Goal: Transaction & Acquisition: Purchase product/service

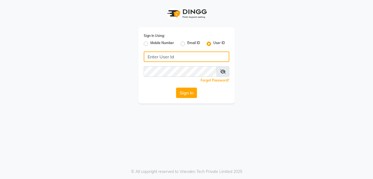
click at [176, 55] on input "Username" at bounding box center [186, 57] width 85 height 10
drag, startPoint x: 180, startPoint y: 55, endPoint x: 116, endPoint y: 57, distance: 64.3
click at [116, 57] on div "Sign In Using: Mobile Number Email ID User ID Pradeep@123 Remember me Forgot Pa…" at bounding box center [186, 52] width 314 height 104
type input "Pradeep@123"
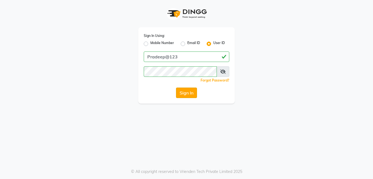
click at [186, 93] on button "Sign In" at bounding box center [186, 93] width 21 height 10
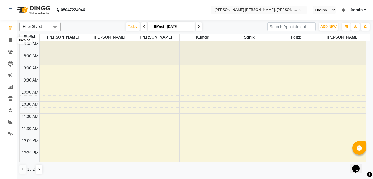
click at [12, 42] on span at bounding box center [11, 40] width 10 height 6
select select "service"
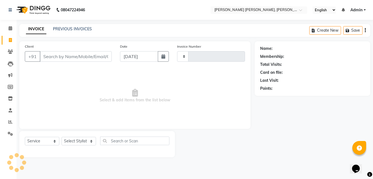
type input "1278"
select select "7150"
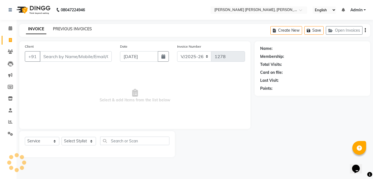
click at [72, 28] on link "PREVIOUS INVOICES" at bounding box center [72, 28] width 39 height 5
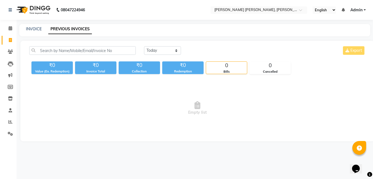
click at [33, 33] on div "INVOICE PREVIOUS INVOICES" at bounding box center [194, 30] width 351 height 12
click at [58, 26] on link "PREVIOUS INVOICES" at bounding box center [70, 29] width 44 height 10
click at [37, 28] on link "INVOICE" at bounding box center [34, 28] width 16 height 5
select select "service"
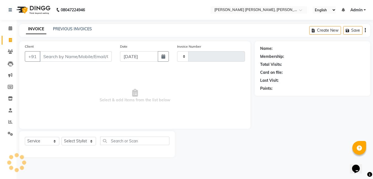
type input "1278"
select select "7150"
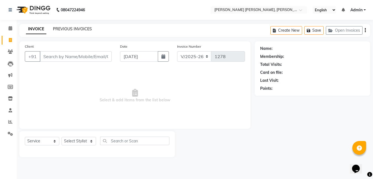
click at [70, 27] on link "PREVIOUS INVOICES" at bounding box center [72, 28] width 39 height 5
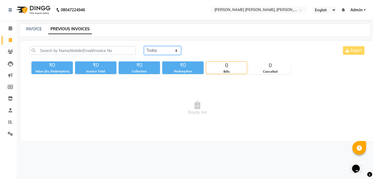
click at [147, 50] on select "[DATE] [DATE] Custom Range" at bounding box center [162, 50] width 37 height 9
select select "range"
click at [144, 46] on select "[DATE] [DATE] Custom Range" at bounding box center [162, 50] width 37 height 9
click at [160, 52] on select "[DATE] [DATE] Custom Range" at bounding box center [164, 51] width 41 height 9
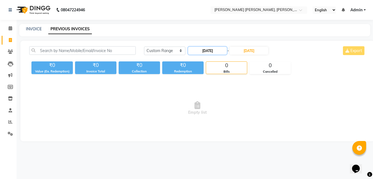
click at [203, 53] on input "[DATE]" at bounding box center [207, 51] width 39 height 8
select select "9"
select select "2025"
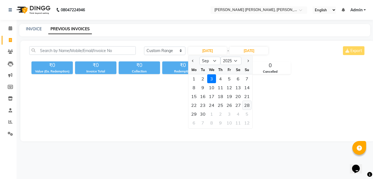
click at [245, 106] on div "28" at bounding box center [246, 105] width 9 height 9
type input "[DATE]"
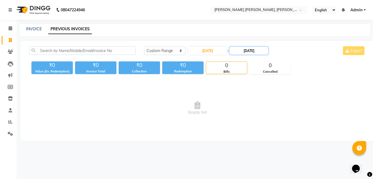
click at [247, 51] on input "[DATE]" at bounding box center [248, 51] width 39 height 8
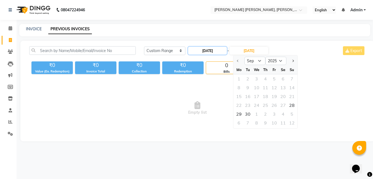
click at [202, 51] on input "[DATE]" at bounding box center [207, 51] width 39 height 8
select select "9"
select select "2025"
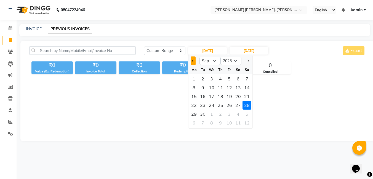
click at [195, 63] on button "Previous month" at bounding box center [193, 61] width 5 height 9
select select "8"
click at [220, 115] on div "28" at bounding box center [220, 114] width 9 height 9
type input "[DATE]"
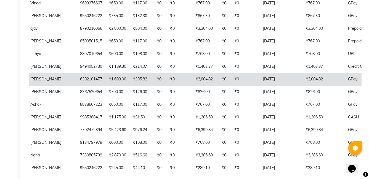
scroll to position [165, 0]
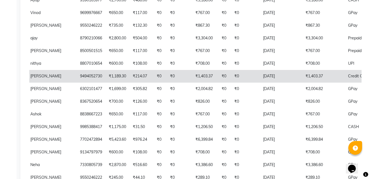
click at [259, 79] on td "[DATE]" at bounding box center [280, 76] width 42 height 13
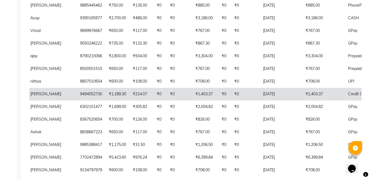
scroll to position [138, 0]
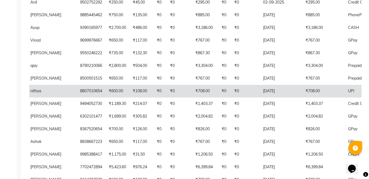
click at [218, 93] on td "₹0" at bounding box center [224, 91] width 13 height 13
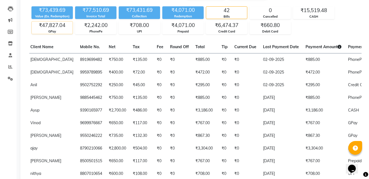
scroll to position [0, 0]
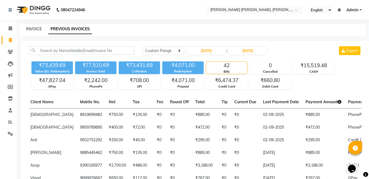
click at [34, 31] on link "INVOICE" at bounding box center [34, 28] width 16 height 5
select select "service"
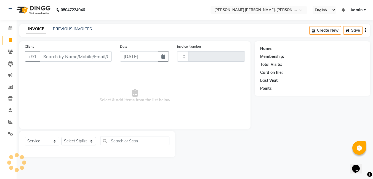
type input "1278"
select select "7150"
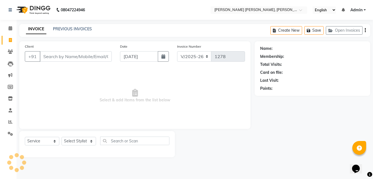
click at [72, 32] on div "INVOICE PREVIOUS INVOICES" at bounding box center [58, 29] width 79 height 6
click at [75, 28] on link "PREVIOUS INVOICES" at bounding box center [72, 28] width 39 height 5
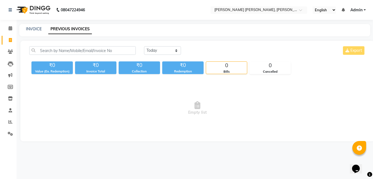
click at [25, 27] on div "INVOICE PREVIOUS INVOICES" at bounding box center [191, 29] width 344 height 6
click at [34, 32] on div "INVOICE PREVIOUS INVOICES" at bounding box center [194, 30] width 351 height 12
click at [32, 30] on link "INVOICE" at bounding box center [34, 28] width 16 height 5
select select "service"
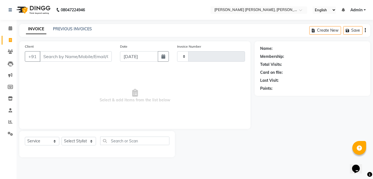
type input "1278"
select select "7150"
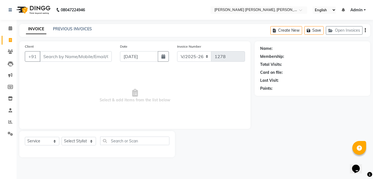
click at [77, 55] on input "Client" at bounding box center [76, 56] width 72 height 10
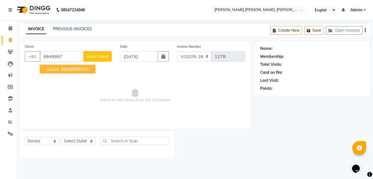
click at [72, 71] on span "9949997" at bounding box center [70, 69] width 19 height 6
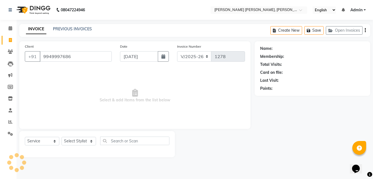
type input "9949997686"
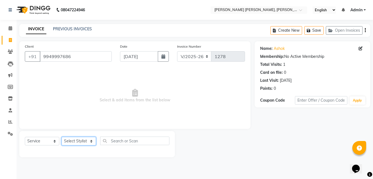
click at [67, 142] on select "Select Stylist faizz [PERSON_NAME] [PERSON_NAME] sree Manager [PERSON_NAME] (Un…" at bounding box center [78, 141] width 34 height 9
select select "65173"
click at [61, 137] on select "Select Stylist faizz [PERSON_NAME] [PERSON_NAME] sree Manager [PERSON_NAME] (Un…" at bounding box center [78, 141] width 34 height 9
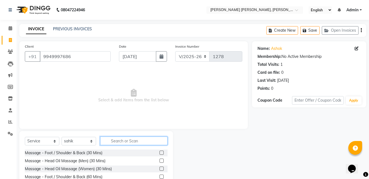
click at [135, 143] on input "text" at bounding box center [133, 141] width 67 height 9
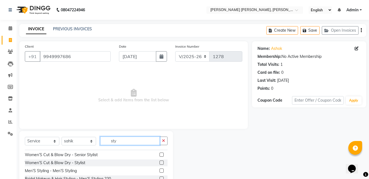
scroll to position [83, 0]
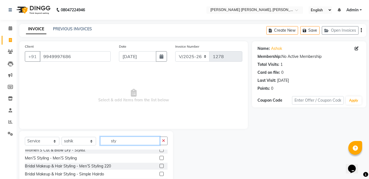
type input "sty"
click at [159, 151] on label at bounding box center [161, 150] width 4 height 4
click at [159, 151] on input "checkbox" at bounding box center [161, 151] width 4 height 4
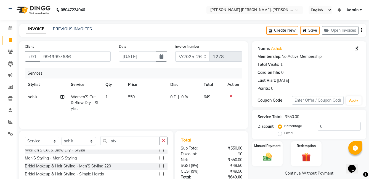
scroll to position [55, 0]
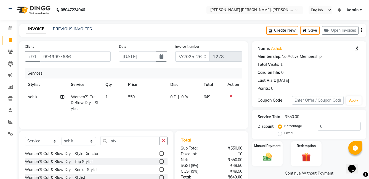
click at [159, 176] on label at bounding box center [161, 178] width 4 height 4
click at [159, 176] on input "checkbox" at bounding box center [161, 178] width 4 height 4
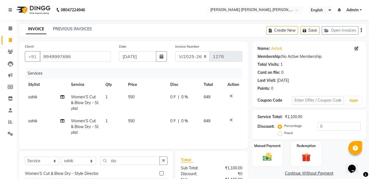
checkbox input "false"
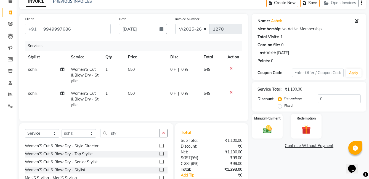
click at [229, 69] on icon at bounding box center [230, 69] width 3 height 4
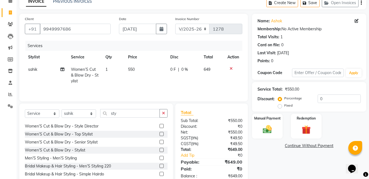
click at [230, 68] on icon at bounding box center [230, 69] width 3 height 4
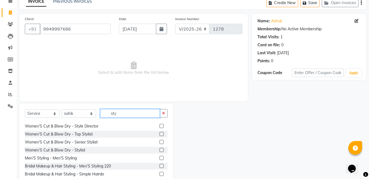
click at [122, 113] on input "sty" at bounding box center [130, 113] width 60 height 9
click at [159, 158] on label at bounding box center [161, 158] width 4 height 4
click at [159, 158] on input "checkbox" at bounding box center [161, 159] width 4 height 4
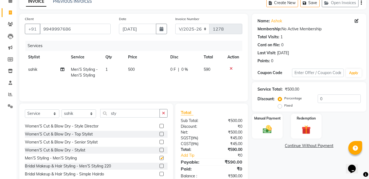
checkbox input "false"
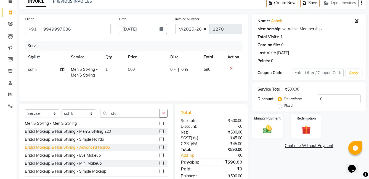
scroll to position [97, 0]
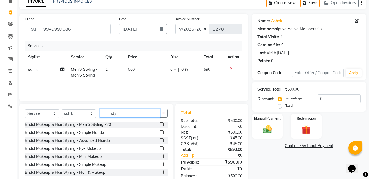
click at [119, 113] on input "sty" at bounding box center [130, 113] width 60 height 9
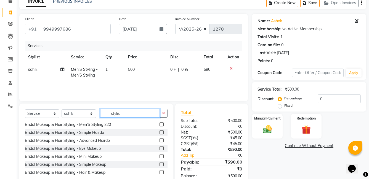
scroll to position [0, 0]
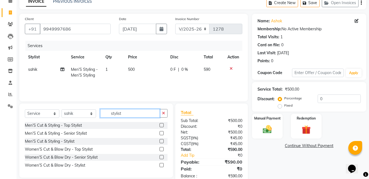
type input "stylist"
click at [161, 140] on label at bounding box center [161, 141] width 4 height 4
click at [161, 140] on input "checkbox" at bounding box center [161, 142] width 4 height 4
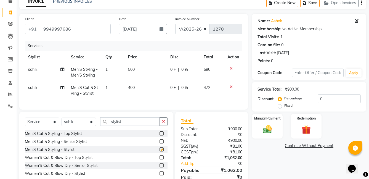
checkbox input "false"
click at [230, 68] on icon at bounding box center [230, 69] width 3 height 4
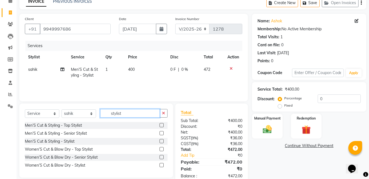
drag, startPoint x: 124, startPoint y: 112, endPoint x: 92, endPoint y: 112, distance: 32.0
click at [92, 112] on div "Select Service Product Membership Package Voucher Prepaid Gift Card Select Styl…" at bounding box center [96, 115] width 143 height 13
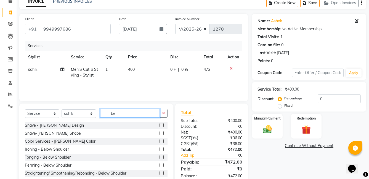
type input "be"
click at [159, 134] on label at bounding box center [161, 133] width 4 height 4
click at [159, 134] on input "checkbox" at bounding box center [161, 134] width 4 height 4
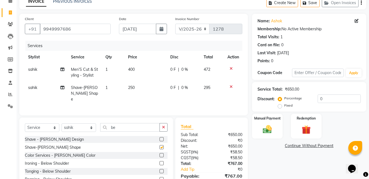
checkbox input "false"
click at [272, 125] on img at bounding box center [266, 129] width 15 height 11
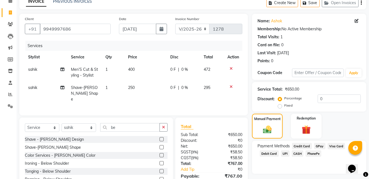
click at [311, 154] on span "PhonePe" at bounding box center [313, 154] width 16 height 6
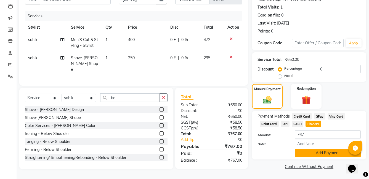
click at [305, 156] on button "Add Payment" at bounding box center [327, 153] width 66 height 9
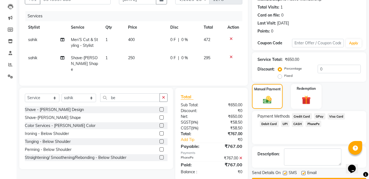
scroll to position [73, 0]
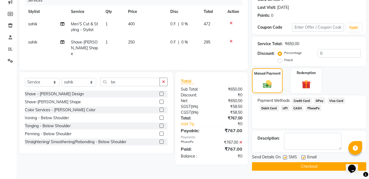
click at [285, 158] on label at bounding box center [285, 157] width 4 height 4
click at [285, 158] on input "checkbox" at bounding box center [285, 158] width 4 height 4
checkbox input "false"
click at [303, 158] on label at bounding box center [303, 157] width 4 height 4
click at [303, 158] on input "checkbox" at bounding box center [303, 158] width 4 height 4
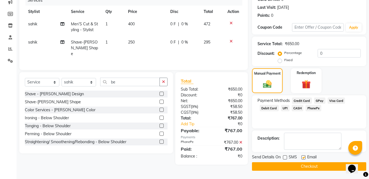
checkbox input "false"
click at [305, 167] on button "Checkout" at bounding box center [309, 166] width 114 height 9
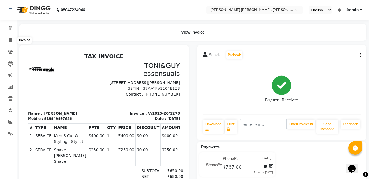
click at [9, 40] on icon at bounding box center [10, 40] width 3 height 4
select select "service"
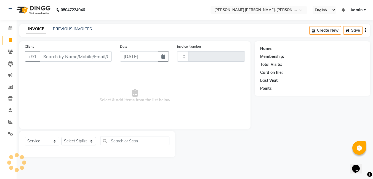
type input "1279"
select select "7150"
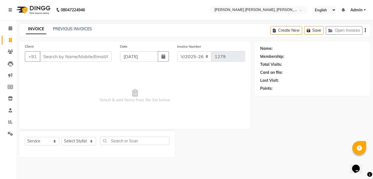
click at [56, 56] on input "Client" at bounding box center [76, 56] width 72 height 10
type input "7780532227"
click at [101, 55] on span "Add Client" at bounding box center [98, 57] width 22 height 6
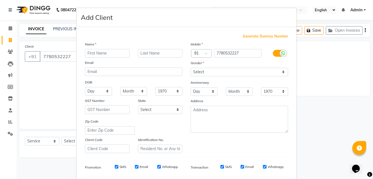
click at [108, 54] on input "text" at bounding box center [107, 53] width 45 height 9
type input "[PERSON_NAME]"
click at [211, 72] on select "Select [DEMOGRAPHIC_DATA] [DEMOGRAPHIC_DATA] Other Prefer Not To Say" at bounding box center [239, 72] width 97 height 9
click at [191, 68] on select "Select [DEMOGRAPHIC_DATA] [DEMOGRAPHIC_DATA] Other Prefer Not To Say" at bounding box center [239, 72] width 97 height 9
click at [210, 71] on select "Select [DEMOGRAPHIC_DATA] [DEMOGRAPHIC_DATA] Other Prefer Not To Say" at bounding box center [239, 72] width 97 height 9
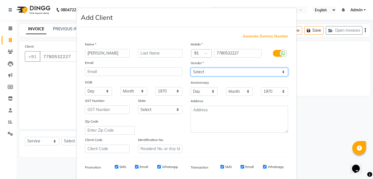
select select "[DEMOGRAPHIC_DATA]"
click at [191, 68] on select "Select [DEMOGRAPHIC_DATA] [DEMOGRAPHIC_DATA] Other Prefer Not To Say" at bounding box center [239, 72] width 97 height 9
drag, startPoint x: 115, startPoint y: 166, endPoint x: 123, endPoint y: 168, distance: 7.8
click at [116, 166] on input "SMS" at bounding box center [117, 167] width 4 height 4
checkbox input "false"
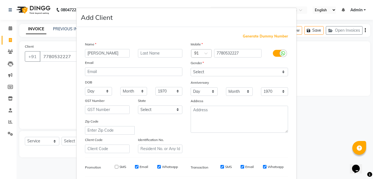
click at [135, 167] on input "Email" at bounding box center [137, 167] width 4 height 4
checkbox input "false"
drag, startPoint x: 154, startPoint y: 168, endPoint x: 162, endPoint y: 167, distance: 7.5
click at [155, 167] on div "SMS Email Whatsapp" at bounding box center [143, 167] width 80 height 5
click at [157, 168] on input "Whatsapp" at bounding box center [159, 167] width 4 height 4
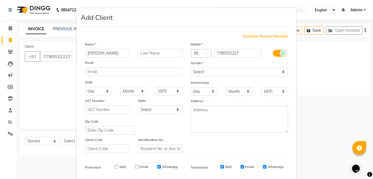
checkbox input "false"
click at [220, 167] on input "SMS" at bounding box center [222, 167] width 4 height 4
checkbox input "false"
click at [242, 166] on input "Email" at bounding box center [242, 167] width 4 height 4
checkbox input "false"
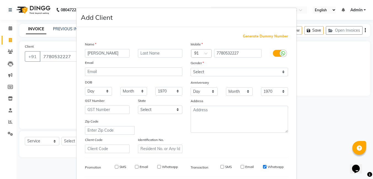
click at [263, 167] on input "Whatsapp" at bounding box center [265, 167] width 4 height 4
checkbox input "false"
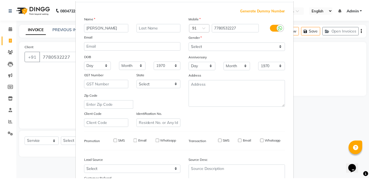
scroll to position [75, 0]
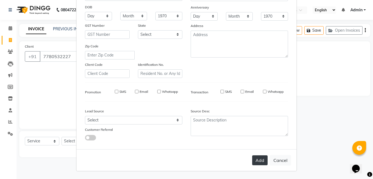
click at [253, 158] on button "Add" at bounding box center [259, 160] width 15 height 10
select select
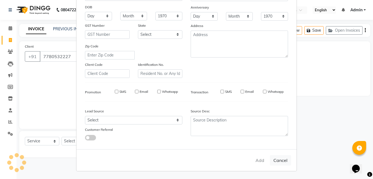
select select
checkbox input "false"
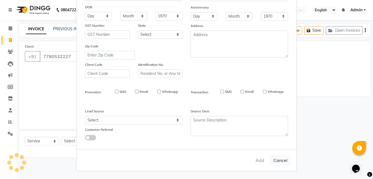
checkbox input "false"
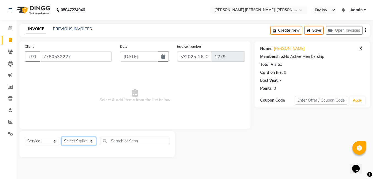
click at [91, 139] on select "Select Stylist faizz [PERSON_NAME] [PERSON_NAME] sree Manager [PERSON_NAME] (Un…" at bounding box center [78, 141] width 34 height 9
select select "60477"
click at [61, 137] on select "Select Stylist faizz [PERSON_NAME] [PERSON_NAME] sree Manager [PERSON_NAME] (Un…" at bounding box center [78, 141] width 34 height 9
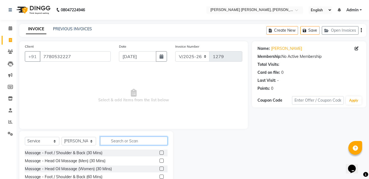
click at [108, 142] on input "text" at bounding box center [133, 141] width 67 height 9
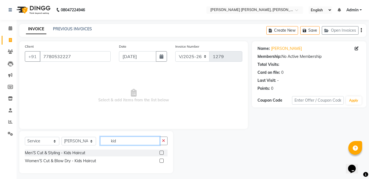
type input "kid"
click at [162, 152] on label at bounding box center [161, 153] width 4 height 4
click at [162, 152] on input "checkbox" at bounding box center [161, 153] width 4 height 4
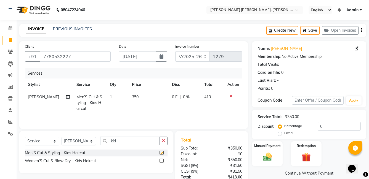
checkbox input "false"
drag, startPoint x: 120, startPoint y: 141, endPoint x: 99, endPoint y: 141, distance: 21.0
click at [101, 141] on input "kid" at bounding box center [130, 141] width 60 height 9
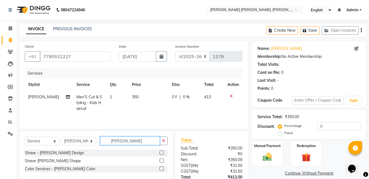
type input "[PERSON_NAME]"
click at [162, 161] on label at bounding box center [161, 161] width 4 height 4
click at [162, 161] on input "checkbox" at bounding box center [161, 161] width 4 height 4
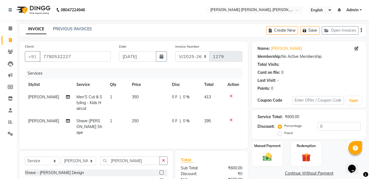
checkbox input "false"
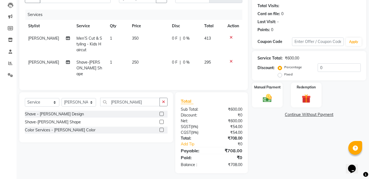
scroll to position [60, 0]
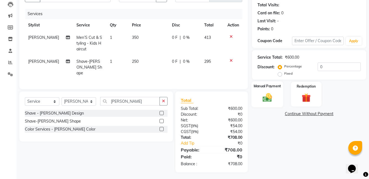
click at [266, 100] on img at bounding box center [266, 97] width 15 height 11
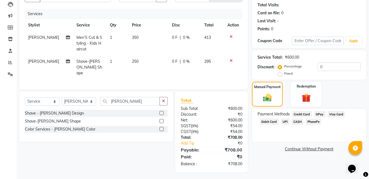
click at [314, 122] on span "PhonePe" at bounding box center [313, 122] width 16 height 6
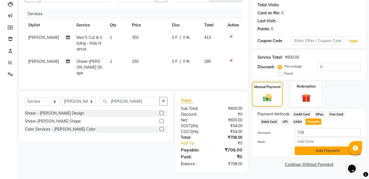
click at [318, 153] on button "Add Payment" at bounding box center [327, 151] width 66 height 9
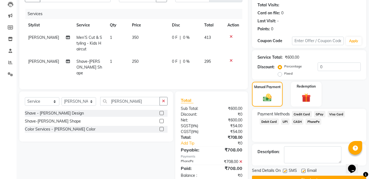
scroll to position [73, 0]
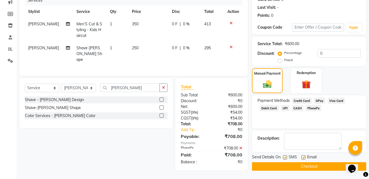
click at [283, 156] on label at bounding box center [285, 157] width 4 height 4
click at [283, 156] on input "checkbox" at bounding box center [285, 158] width 4 height 4
checkbox input "false"
drag, startPoint x: 302, startPoint y: 157, endPoint x: 305, endPoint y: 166, distance: 8.9
click at [302, 158] on label at bounding box center [303, 157] width 4 height 4
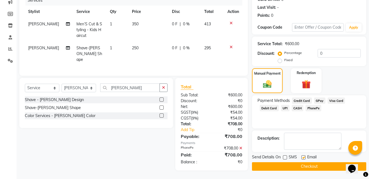
click at [302, 158] on input "checkbox" at bounding box center [303, 158] width 4 height 4
checkbox input "false"
click at [307, 171] on main "INVOICE PREVIOUS INVOICES Create New Save Open Invoices Client [PHONE_NUMBER] D…" at bounding box center [193, 65] width 352 height 228
drag, startPoint x: 302, startPoint y: 168, endPoint x: 299, endPoint y: 168, distance: 3.0
click at [302, 168] on button "Checkout" at bounding box center [309, 166] width 114 height 9
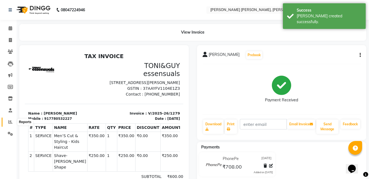
click at [8, 120] on icon at bounding box center [10, 122] width 4 height 4
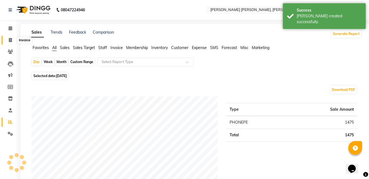
drag, startPoint x: 9, startPoint y: 41, endPoint x: 23, endPoint y: 40, distance: 14.1
click at [9, 41] on icon at bounding box center [10, 40] width 3 height 4
select select "service"
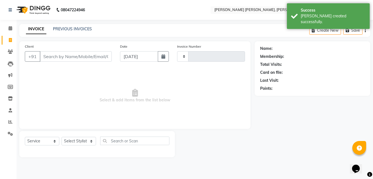
type input "1280"
select select "7150"
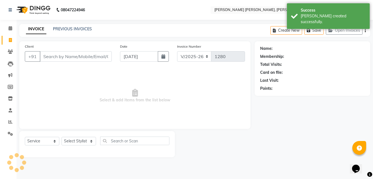
click at [66, 57] on input "Client" at bounding box center [76, 56] width 72 height 10
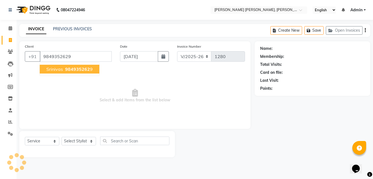
type input "9849352629"
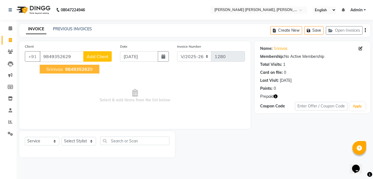
click at [72, 69] on span "984935262" at bounding box center [77, 69] width 25 height 6
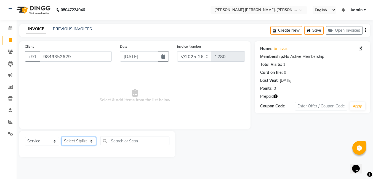
click at [82, 142] on select "Select Stylist faizz [PERSON_NAME] [PERSON_NAME] sree Manager [PERSON_NAME] (Un…" at bounding box center [78, 141] width 34 height 9
select select "60560"
click at [61, 137] on select "Select Stylist faizz [PERSON_NAME] [PERSON_NAME] sree Manager [PERSON_NAME] (Un…" at bounding box center [78, 141] width 34 height 9
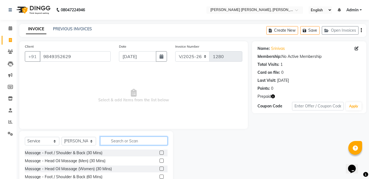
click at [121, 138] on input "text" at bounding box center [133, 141] width 67 height 9
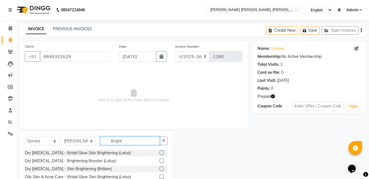
type input "Bright"
click at [159, 161] on label at bounding box center [161, 161] width 4 height 4
click at [159, 161] on input "checkbox" at bounding box center [161, 161] width 4 height 4
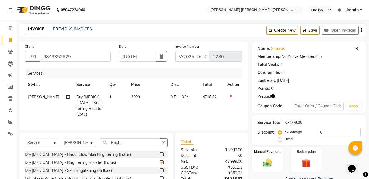
checkbox input "false"
click at [124, 142] on input "Bright" at bounding box center [130, 142] width 60 height 9
drag, startPoint x: 124, startPoint y: 142, endPoint x: 116, endPoint y: 142, distance: 7.7
click at [116, 142] on input "Bright" at bounding box center [130, 142] width 60 height 9
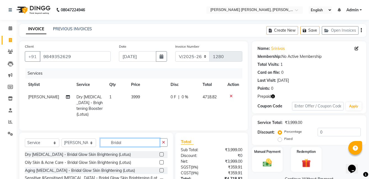
type input "Bridal"
click at [159, 179] on label at bounding box center [161, 181] width 4 height 4
click at [159, 179] on input "checkbox" at bounding box center [161, 181] width 4 height 4
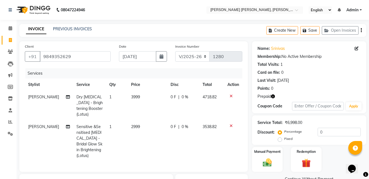
checkbox input "false"
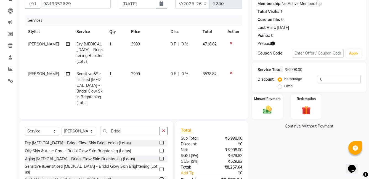
scroll to position [55, 0]
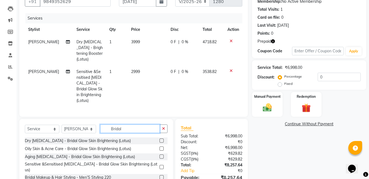
click at [126, 125] on input "Bridal" at bounding box center [130, 129] width 60 height 9
drag, startPoint x: 121, startPoint y: 118, endPoint x: 102, endPoint y: 116, distance: 19.1
click at [102, 119] on div "Select Service Product Membership Package Voucher Prepaid Gift Card Select Styl…" at bounding box center [96, 159] width 154 height 81
click at [125, 125] on input "Bridal" at bounding box center [130, 129] width 60 height 9
type input "Bridal glow"
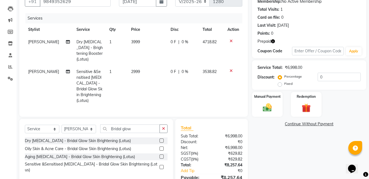
click at [160, 147] on label at bounding box center [161, 149] width 4 height 4
click at [160, 147] on input "checkbox" at bounding box center [161, 149] width 4 height 4
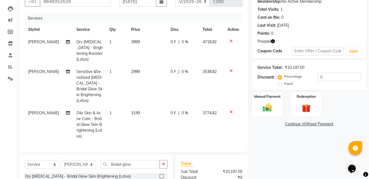
checkbox input "false"
click at [231, 69] on icon at bounding box center [230, 71] width 3 height 4
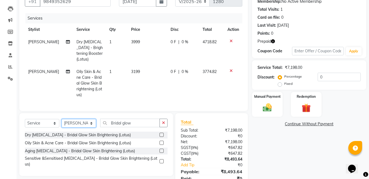
click at [82, 119] on select "Select Stylist faizz [PERSON_NAME] [PERSON_NAME] sree Manager [PERSON_NAME] (Un…" at bounding box center [78, 123] width 34 height 9
select select "65173"
click at [61, 119] on select "Select Stylist faizz [PERSON_NAME] [PERSON_NAME] sree Manager [PERSON_NAME] (Un…" at bounding box center [78, 123] width 34 height 9
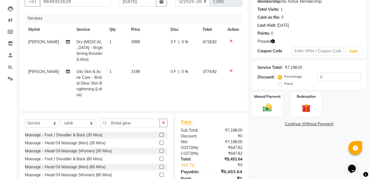
click at [35, 66] on td "[PERSON_NAME]" at bounding box center [49, 84] width 48 height 36
select select "60560"
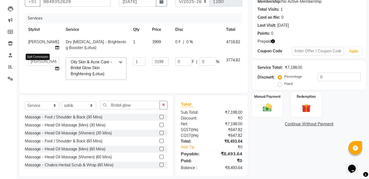
click at [55, 69] on icon at bounding box center [57, 69] width 4 height 4
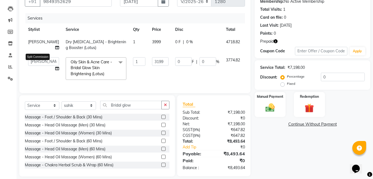
select select "60560"
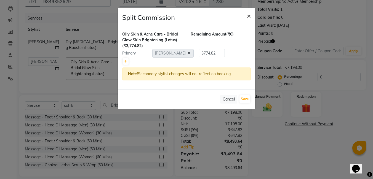
click at [251, 16] on button "×" at bounding box center [248, 15] width 13 height 15
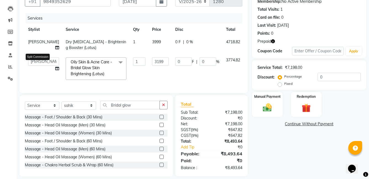
click at [55, 68] on icon at bounding box center [57, 69] width 4 height 4
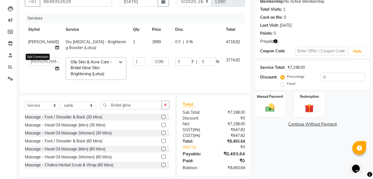
select select "60560"
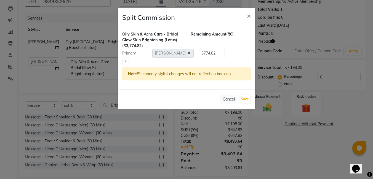
click at [164, 75] on div "Note! Secondary stylist changes will not reflect on booking" at bounding box center [186, 74] width 128 height 13
click at [247, 15] on span "×" at bounding box center [249, 16] width 4 height 8
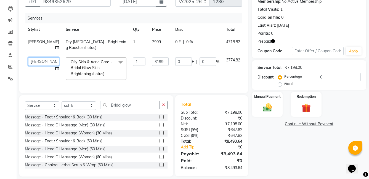
click at [33, 63] on select "faizz [PERSON_NAME] [PERSON_NAME] sree Manager [PERSON_NAME] (Unisex Stylist)" at bounding box center [43, 61] width 31 height 9
select select "79411"
click at [137, 93] on div "Client [PHONE_NUMBER] Date [DATE] Invoice Number V/2025 V/[PHONE_NUMBER] Servic…" at bounding box center [133, 39] width 228 height 107
drag, startPoint x: 133, startPoint y: 109, endPoint x: 114, endPoint y: 112, distance: 18.8
click at [114, 109] on input "Bridal glow" at bounding box center [130, 105] width 60 height 9
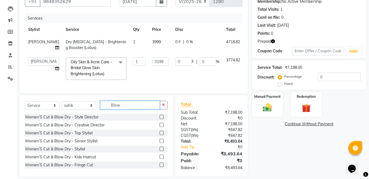
type input "Blow"
click at [155, 153] on div "Women’S Cut & Blow Dry - Stylist" at bounding box center [96, 149] width 143 height 7
click at [159, 151] on label at bounding box center [161, 149] width 4 height 4
click at [159, 151] on input "checkbox" at bounding box center [161, 149] width 4 height 4
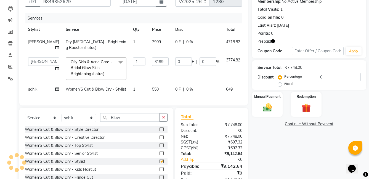
checkbox input "false"
click at [152, 91] on span "550" at bounding box center [155, 89] width 7 height 5
select select "65173"
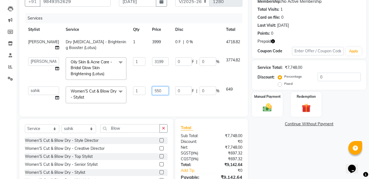
drag, startPoint x: 145, startPoint y: 92, endPoint x: 124, endPoint y: 93, distance: 21.3
click at [125, 94] on tr "faizz [PERSON_NAME] [PERSON_NAME] sree Manager [PERSON_NAME] shaz (Unisex Styli…" at bounding box center [143, 94] width 237 height 23
type input "350"
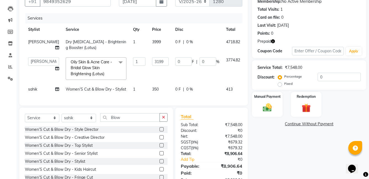
click at [287, 145] on div "Name: [PERSON_NAME] Membership: No Active Membership Total Visits: 1 Card on fi…" at bounding box center [311, 87] width 118 height 203
click at [275, 109] on div "Manual Payment" at bounding box center [267, 105] width 32 height 26
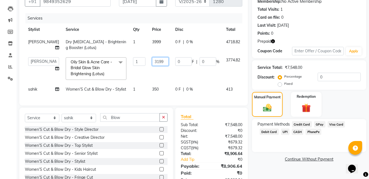
click at [152, 61] on input "3199" at bounding box center [160, 61] width 17 height 9
drag, startPoint x: 146, startPoint y: 61, endPoint x: 138, endPoint y: 64, distance: 7.5
click at [152, 64] on input "3199" at bounding box center [160, 61] width 17 height 9
type input "3200"
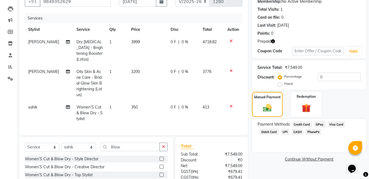
click at [141, 37] on td "3999" at bounding box center [147, 51] width 39 height 30
select select "60560"
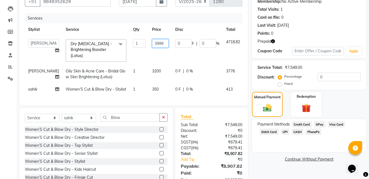
drag, startPoint x: 147, startPoint y: 44, endPoint x: 129, endPoint y: 42, distance: 18.8
click at [129, 42] on tr "faizz [PERSON_NAME] [PERSON_NAME] sree Manager [PERSON_NAME] shaz (Unisex Styli…" at bounding box center [143, 50] width 237 height 29
type input "4000"
click at [268, 148] on div "Payment Methods Credit Card GPay Visa Card Debit Card UPI CASH PhonePe" at bounding box center [309, 135] width 114 height 33
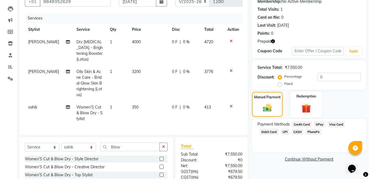
click at [305, 112] on img at bounding box center [305, 108] width 15 height 12
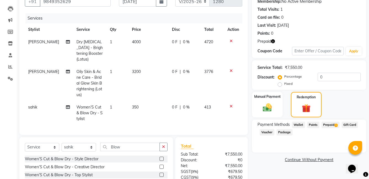
click at [326, 124] on span "Prepaid 1" at bounding box center [330, 125] width 18 height 6
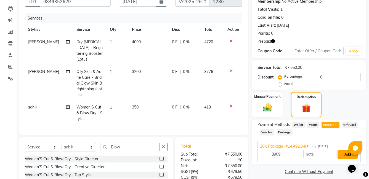
click at [348, 156] on button "Add" at bounding box center [347, 154] width 20 height 9
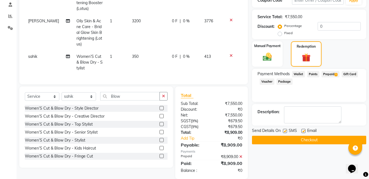
scroll to position [107, 0]
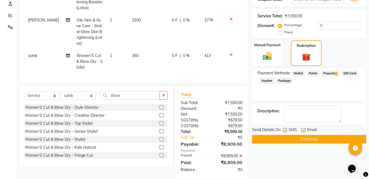
click at [286, 130] on label at bounding box center [285, 130] width 4 height 4
click at [286, 130] on input "checkbox" at bounding box center [285, 131] width 4 height 4
checkbox input "false"
drag, startPoint x: 302, startPoint y: 130, endPoint x: 300, endPoint y: 137, distance: 7.2
click at [302, 130] on label at bounding box center [303, 130] width 4 height 4
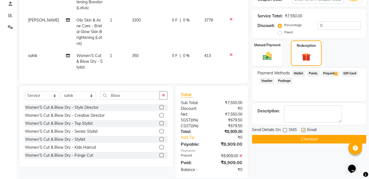
click at [302, 130] on input "checkbox" at bounding box center [303, 131] width 4 height 4
checkbox input "false"
click at [299, 138] on button "Checkout" at bounding box center [309, 139] width 114 height 9
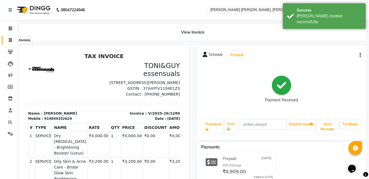
click at [10, 41] on icon at bounding box center [10, 40] width 3 height 4
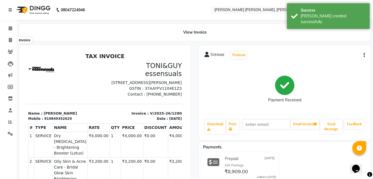
select select "service"
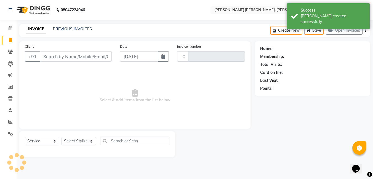
type input "1281"
select select "7150"
click at [54, 62] on div "Client +91" at bounding box center [68, 55] width 95 height 23
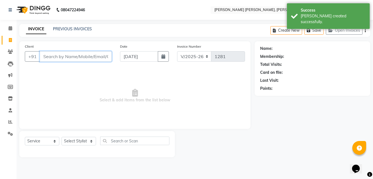
click at [61, 56] on input "Client" at bounding box center [76, 56] width 72 height 10
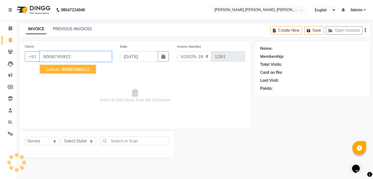
type input "8008745922"
select select "1: Object"
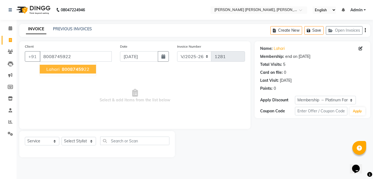
click at [65, 67] on span "80087459" at bounding box center [73, 69] width 22 height 6
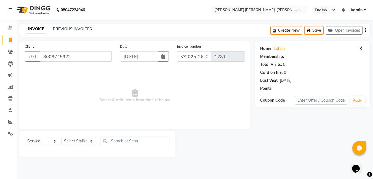
select select "1: Object"
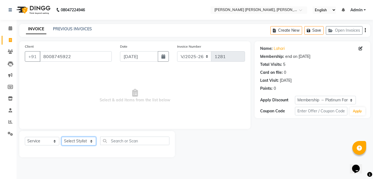
click at [77, 141] on select "Select Stylist faizz [PERSON_NAME] [PERSON_NAME] sree Manager [PERSON_NAME] (Un…" at bounding box center [78, 141] width 34 height 9
select select "60477"
click at [61, 137] on select "Select Stylist faizz [PERSON_NAME] [PERSON_NAME] sree Manager [PERSON_NAME] (Un…" at bounding box center [78, 141] width 34 height 9
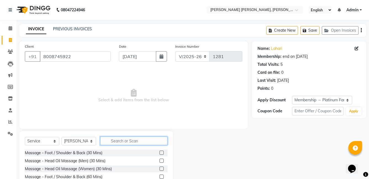
click at [128, 142] on input "text" at bounding box center [133, 141] width 67 height 9
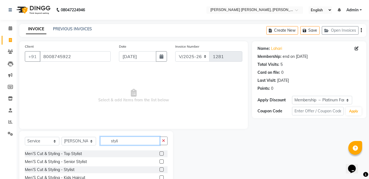
scroll to position [28, 0]
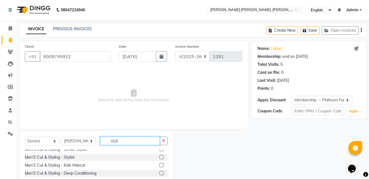
type input "styli"
click at [159, 157] on label at bounding box center [161, 157] width 4 height 4
click at [159, 157] on input "checkbox" at bounding box center [161, 158] width 4 height 4
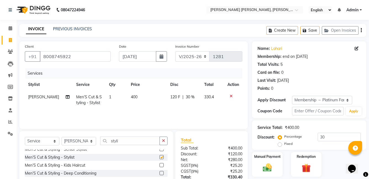
checkbox input "false"
drag, startPoint x: 122, startPoint y: 144, endPoint x: 98, endPoint y: 142, distance: 23.8
click at [99, 142] on div "Select Service Product Membership Package Voucher Prepaid Gift Card Select Styl…" at bounding box center [96, 143] width 143 height 13
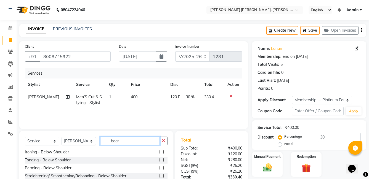
scroll to position [0, 0]
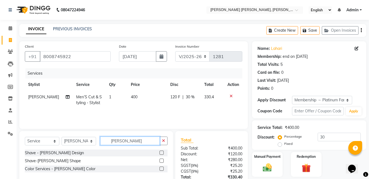
type input "[PERSON_NAME]"
click at [159, 160] on label at bounding box center [161, 161] width 4 height 4
click at [159, 160] on input "checkbox" at bounding box center [161, 161] width 4 height 4
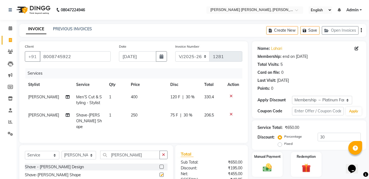
checkbox input "false"
drag, startPoint x: 124, startPoint y: 152, endPoint x: 100, endPoint y: 153, distance: 24.0
click at [100, 153] on div "Select Service Product Membership Package Voucher Prepaid Gift Card Select Styl…" at bounding box center [96, 157] width 143 height 13
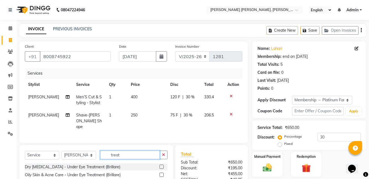
scroll to position [28, 0]
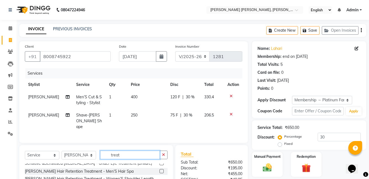
type input "treat"
click at [159, 169] on label at bounding box center [161, 171] width 4 height 4
click at [159, 170] on input "checkbox" at bounding box center [161, 172] width 4 height 4
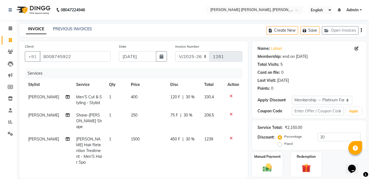
checkbox input "false"
click at [139, 133] on td "1500" at bounding box center [146, 151] width 39 height 36
select select "60477"
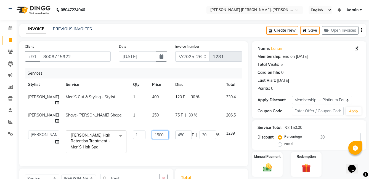
drag, startPoint x: 162, startPoint y: 149, endPoint x: 144, endPoint y: 151, distance: 18.5
click at [149, 151] on td "1500" at bounding box center [160, 141] width 23 height 29
type input "2000"
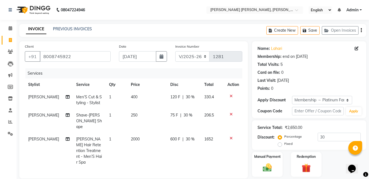
click at [132, 161] on div "Services Stylist Service Qty Price Disc Total Action [PERSON_NAME]’S Cut & Styl…" at bounding box center [133, 120] width 217 height 105
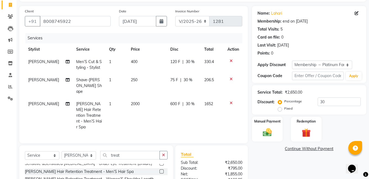
scroll to position [83, 0]
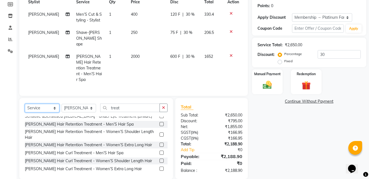
click at [43, 104] on select "Select Service Product Membership Package Voucher Prepaid Gift Card" at bounding box center [42, 108] width 34 height 9
click at [87, 104] on select "Select Stylist faizz [PERSON_NAME] [PERSON_NAME] sree Manager [PERSON_NAME] (Un…" at bounding box center [78, 108] width 34 height 9
select select "60481"
click at [61, 104] on select "Select Stylist faizz [PERSON_NAME] [PERSON_NAME] sree Manager [PERSON_NAME] (Un…" at bounding box center [78, 108] width 34 height 9
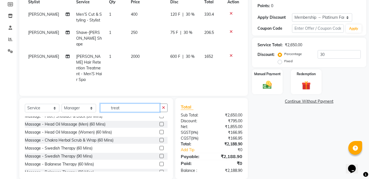
drag, startPoint x: 123, startPoint y: 101, endPoint x: 104, endPoint y: 101, distance: 19.3
click at [104, 104] on input "treat" at bounding box center [130, 108] width 60 height 9
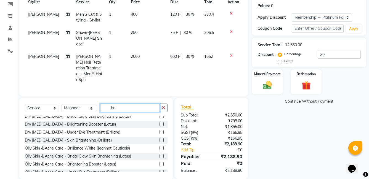
scroll to position [0, 0]
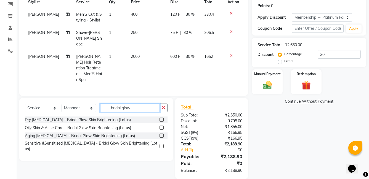
type input "bridal glow"
click at [161, 118] on label at bounding box center [161, 120] width 4 height 4
click at [161, 118] on input "checkbox" at bounding box center [161, 120] width 4 height 4
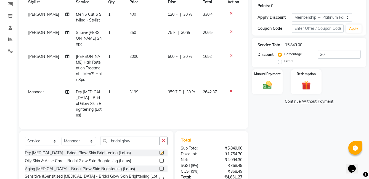
checkbox input "false"
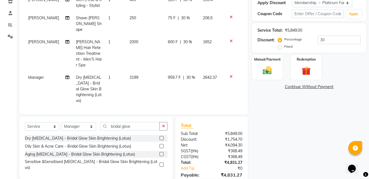
scroll to position [110, 0]
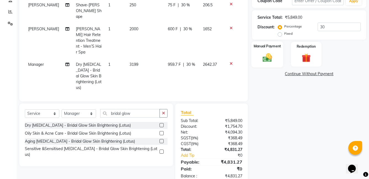
click at [259, 57] on img at bounding box center [266, 57] width 15 height 11
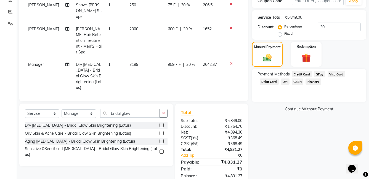
click at [316, 83] on span "PhonePe" at bounding box center [313, 82] width 16 height 6
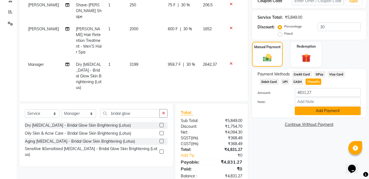
click at [321, 112] on button "Add Payment" at bounding box center [327, 111] width 66 height 9
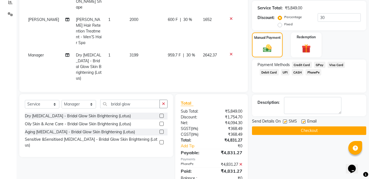
scroll to position [125, 0]
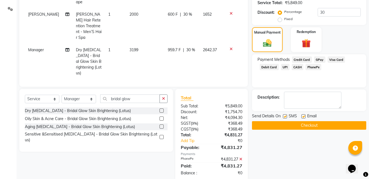
click at [285, 115] on label at bounding box center [285, 116] width 4 height 4
click at [285, 115] on input "checkbox" at bounding box center [285, 117] width 4 height 4
checkbox input "false"
click at [305, 116] on div "Email" at bounding box center [311, 116] width 20 height 7
click at [303, 117] on label at bounding box center [303, 116] width 4 height 4
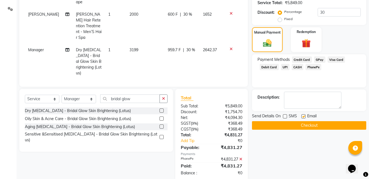
click at [303, 117] on input "checkbox" at bounding box center [303, 117] width 4 height 4
checkbox input "false"
click at [303, 125] on button "Checkout" at bounding box center [309, 125] width 114 height 9
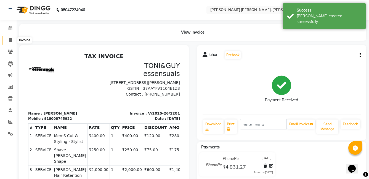
click at [8, 39] on span at bounding box center [11, 40] width 10 height 6
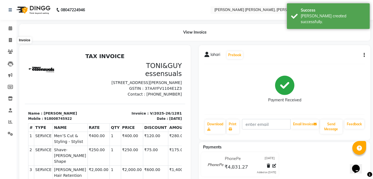
select select "7150"
select select "service"
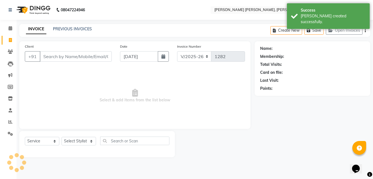
click at [40, 28] on link "INVOICE" at bounding box center [36, 29] width 20 height 10
click at [56, 56] on input "Client" at bounding box center [76, 56] width 72 height 10
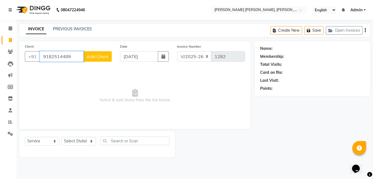
type input "9182514489"
click at [98, 58] on span "Add Client" at bounding box center [98, 57] width 22 height 6
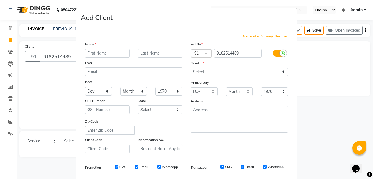
click at [100, 54] on input "text" at bounding box center [107, 53] width 45 height 9
type input "[PERSON_NAME]"
click at [205, 71] on select "Select [DEMOGRAPHIC_DATA] [DEMOGRAPHIC_DATA] Other Prefer Not To Say" at bounding box center [239, 72] width 97 height 9
select select "[DEMOGRAPHIC_DATA]"
click at [191, 68] on select "Select [DEMOGRAPHIC_DATA] [DEMOGRAPHIC_DATA] Other Prefer Not To Say" at bounding box center [239, 72] width 97 height 9
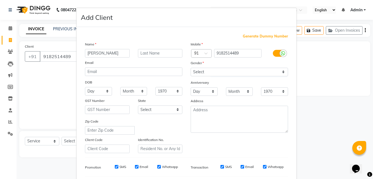
click at [114, 165] on div "SMS" at bounding box center [116, 167] width 19 height 5
click at [116, 168] on input "SMS" at bounding box center [117, 167] width 4 height 4
checkbox input "false"
drag, startPoint x: 134, startPoint y: 166, endPoint x: 125, endPoint y: 144, distance: 23.6
click at [125, 144] on div "Generate Dummy Number Name [PERSON_NAME] Email DOB Day 01 02 03 04 05 06 07 08 …" at bounding box center [186, 127] width 211 height 187
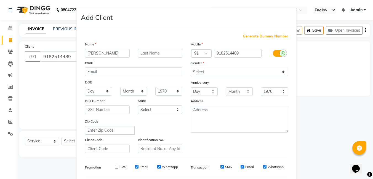
click at [135, 169] on div "Email" at bounding box center [141, 167] width 13 height 5
click at [135, 167] on input "Email" at bounding box center [137, 167] width 4 height 4
checkbox input "false"
click at [157, 166] on input "Whatsapp" at bounding box center [159, 167] width 4 height 4
checkbox input "false"
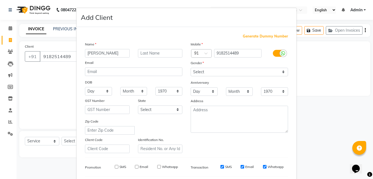
click at [220, 168] on input "SMS" at bounding box center [222, 167] width 4 height 4
checkbox input "false"
click at [242, 167] on input "Email" at bounding box center [242, 167] width 4 height 4
checkbox input "false"
drag, startPoint x: 231, startPoint y: 159, endPoint x: 262, endPoint y: 167, distance: 32.3
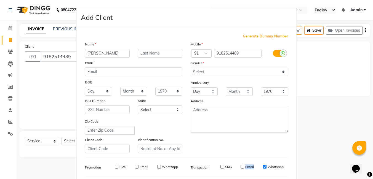
click at [262, 167] on div "Generate Dummy Number Name [PERSON_NAME] Email DOB Day 01 02 03 04 05 06 07 08 …" at bounding box center [186, 127] width 211 height 187
click at [263, 166] on input "Whatsapp" at bounding box center [265, 167] width 4 height 4
checkbox input "false"
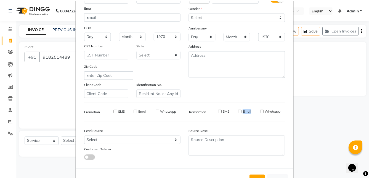
scroll to position [75, 0]
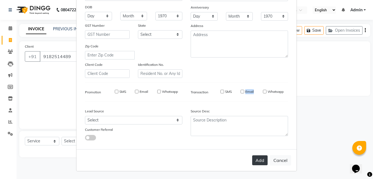
click at [258, 163] on button "Add" at bounding box center [259, 160] width 15 height 10
select select
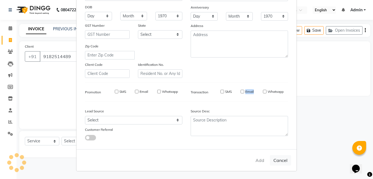
select select
checkbox input "false"
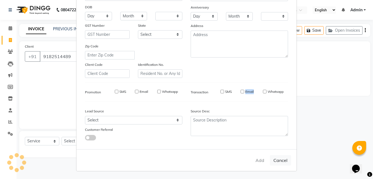
checkbox input "false"
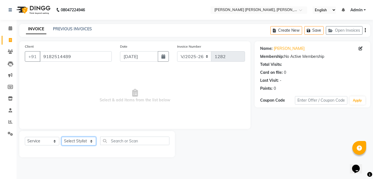
click at [72, 140] on select "Select Stylist faizz [PERSON_NAME] [PERSON_NAME] sree Manager [PERSON_NAME] (Un…" at bounding box center [78, 141] width 34 height 9
click at [61, 137] on select "Select Stylist faizz [PERSON_NAME] [PERSON_NAME] sree Manager [PERSON_NAME] (Un…" at bounding box center [78, 141] width 34 height 9
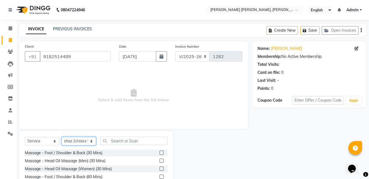
click at [74, 138] on select "Select Stylist faizz [PERSON_NAME] [PERSON_NAME] sree Manager [PERSON_NAME] (Un…" at bounding box center [78, 141] width 34 height 9
select select "65173"
click at [61, 137] on select "Select Stylist faizz [PERSON_NAME] [PERSON_NAME] sree Manager [PERSON_NAME] (Un…" at bounding box center [78, 141] width 34 height 9
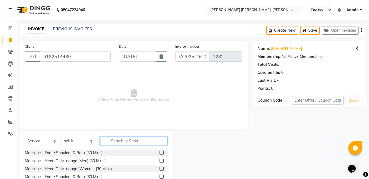
click at [134, 143] on input "text" at bounding box center [133, 141] width 67 height 9
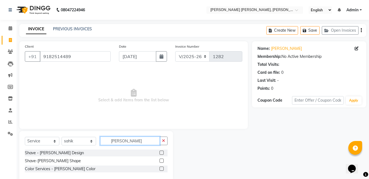
type input "[PERSON_NAME]"
click at [159, 159] on label at bounding box center [161, 161] width 4 height 4
click at [159, 159] on input "checkbox" at bounding box center [161, 161] width 4 height 4
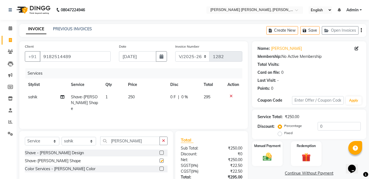
checkbox input "false"
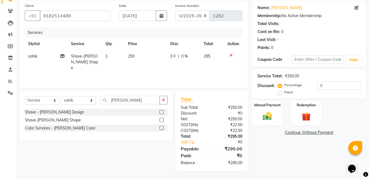
scroll to position [41, 0]
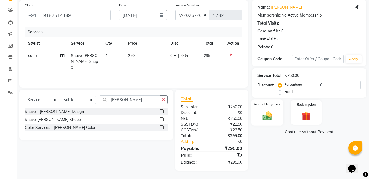
click at [265, 112] on img at bounding box center [266, 115] width 15 height 11
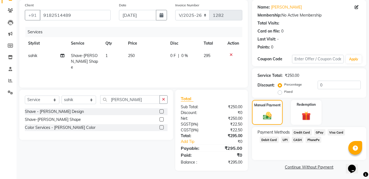
click at [313, 142] on span "PhonePe" at bounding box center [313, 140] width 16 height 6
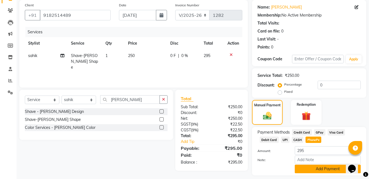
click at [313, 172] on button "Add Payment" at bounding box center [327, 169] width 66 height 9
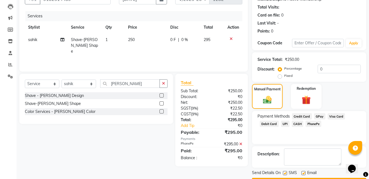
scroll to position [73, 0]
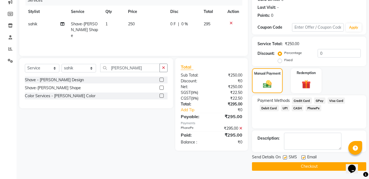
drag, startPoint x: 283, startPoint y: 158, endPoint x: 307, endPoint y: 168, distance: 25.7
click at [288, 161] on div "SMS" at bounding box center [292, 157] width 18 height 7
click at [302, 156] on label at bounding box center [303, 157] width 4 height 4
click at [302, 156] on input "checkbox" at bounding box center [303, 158] width 4 height 4
checkbox input "false"
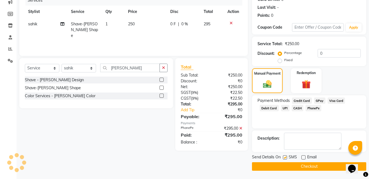
click at [284, 159] on label at bounding box center [285, 157] width 4 height 4
click at [284, 159] on input "checkbox" at bounding box center [285, 158] width 4 height 4
checkbox input "false"
click at [294, 170] on button "Checkout" at bounding box center [309, 166] width 114 height 9
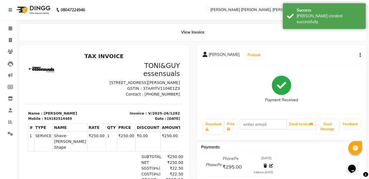
scroll to position [28, 0]
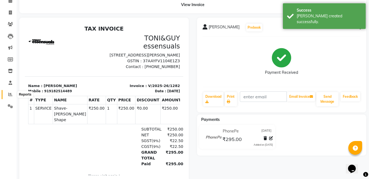
click at [12, 95] on icon at bounding box center [10, 94] width 4 height 4
